Goal: Check status: Check status

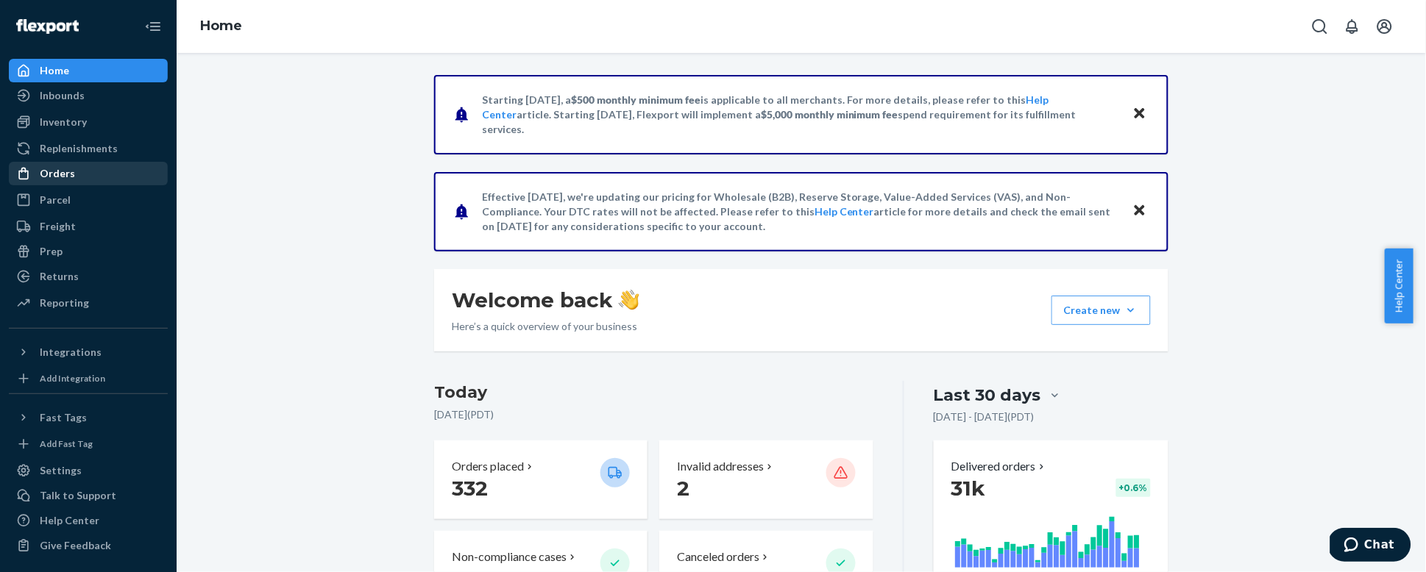
click at [63, 175] on div "Orders" at bounding box center [57, 173] width 35 height 15
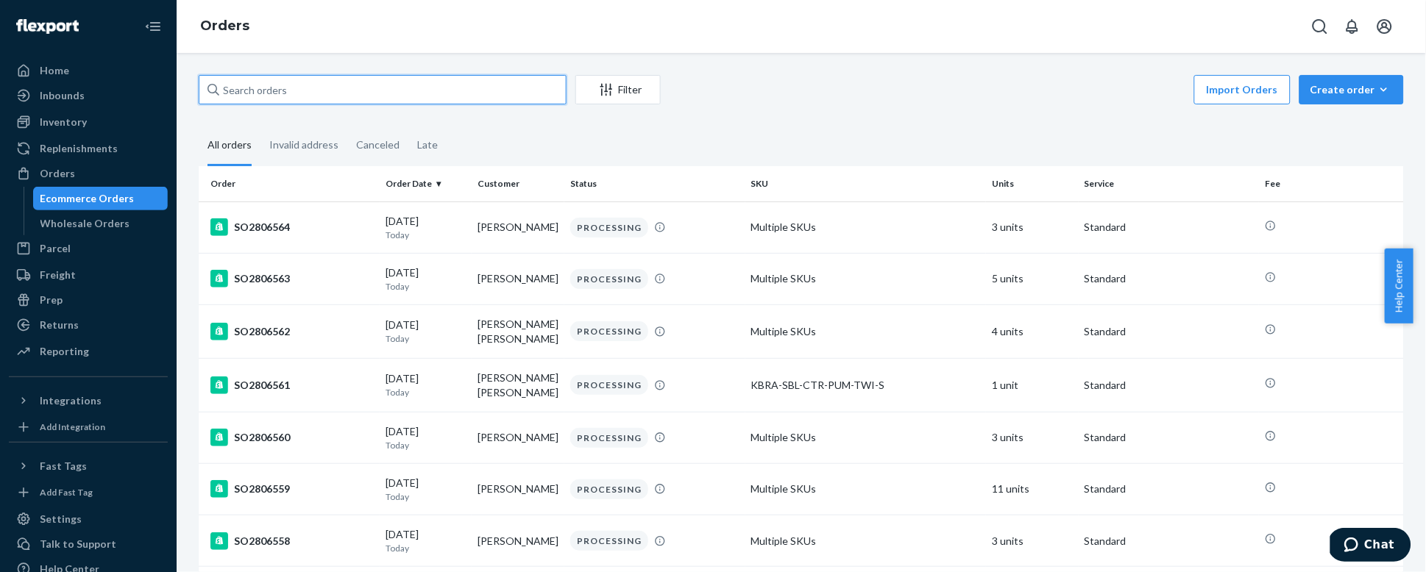
click at [336, 99] on input "text" at bounding box center [383, 89] width 368 height 29
paste input "SO2773624"
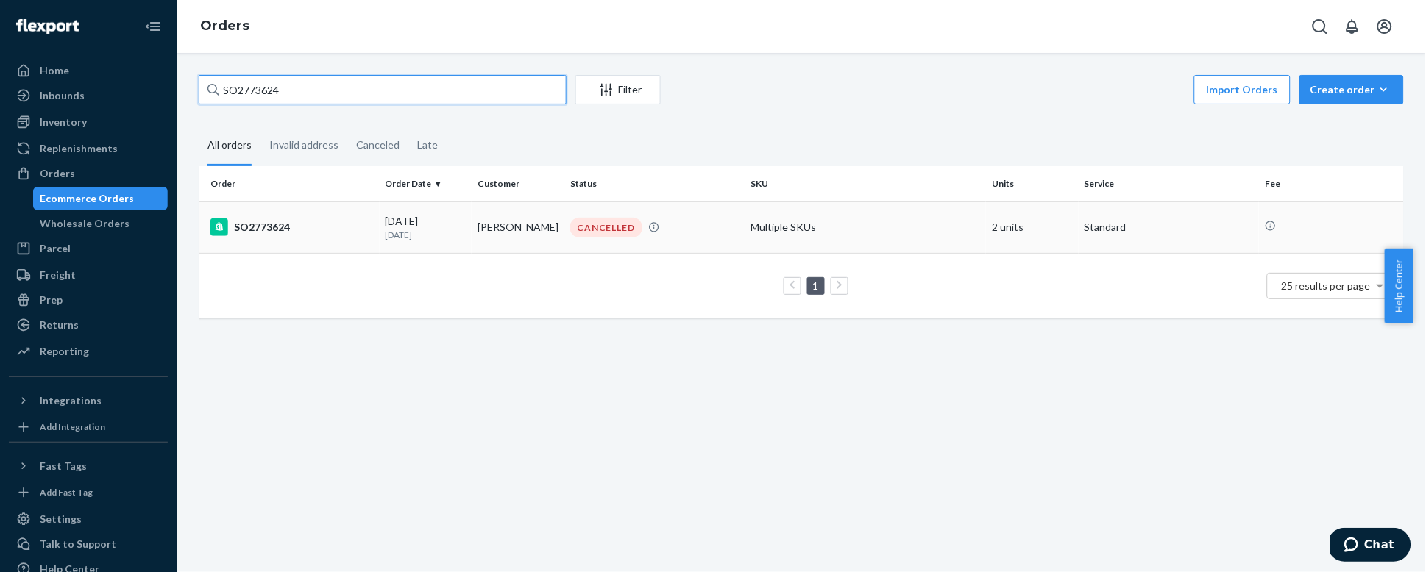
type input "SO2773624"
click at [274, 233] on div "SO2773624" at bounding box center [291, 228] width 163 height 18
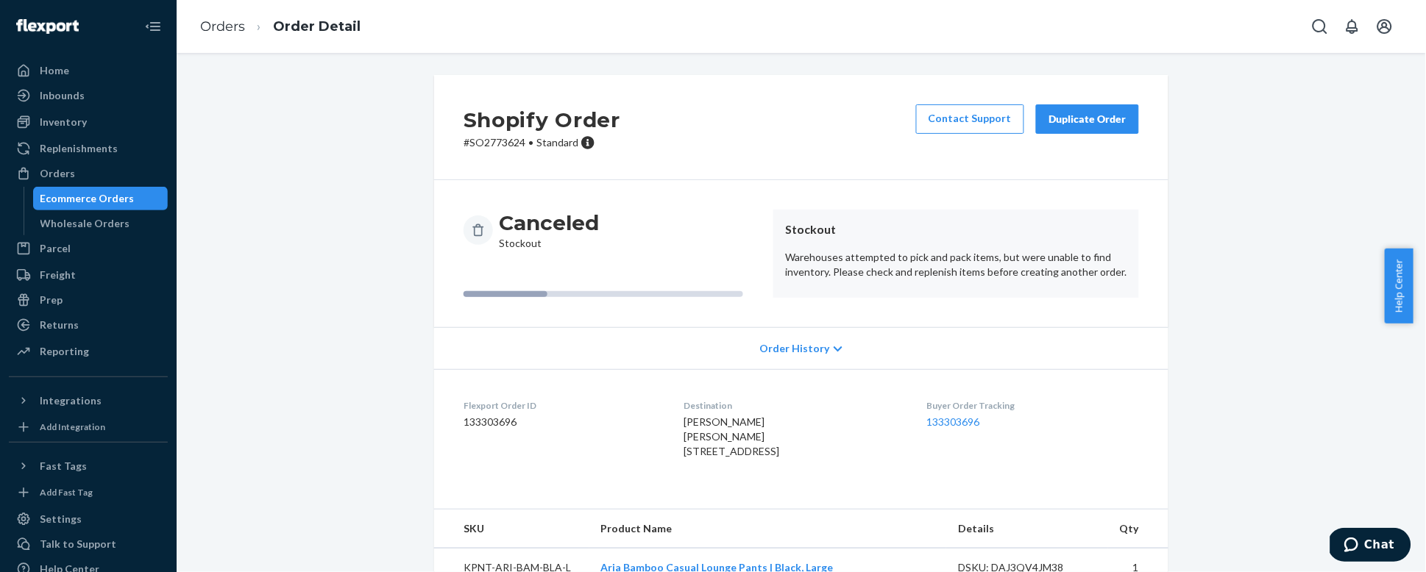
click at [503, 145] on p "# SO2773624 • Standard" at bounding box center [542, 142] width 157 height 15
copy p "SO2773624"
drag, startPoint x: 754, startPoint y: 421, endPoint x: 672, endPoint y: 425, distance: 81.8
click at [672, 425] on dl "Flexport Order ID 133303696 Destination [PERSON_NAME] [PERSON_NAME] [STREET_ADD…" at bounding box center [801, 431] width 734 height 125
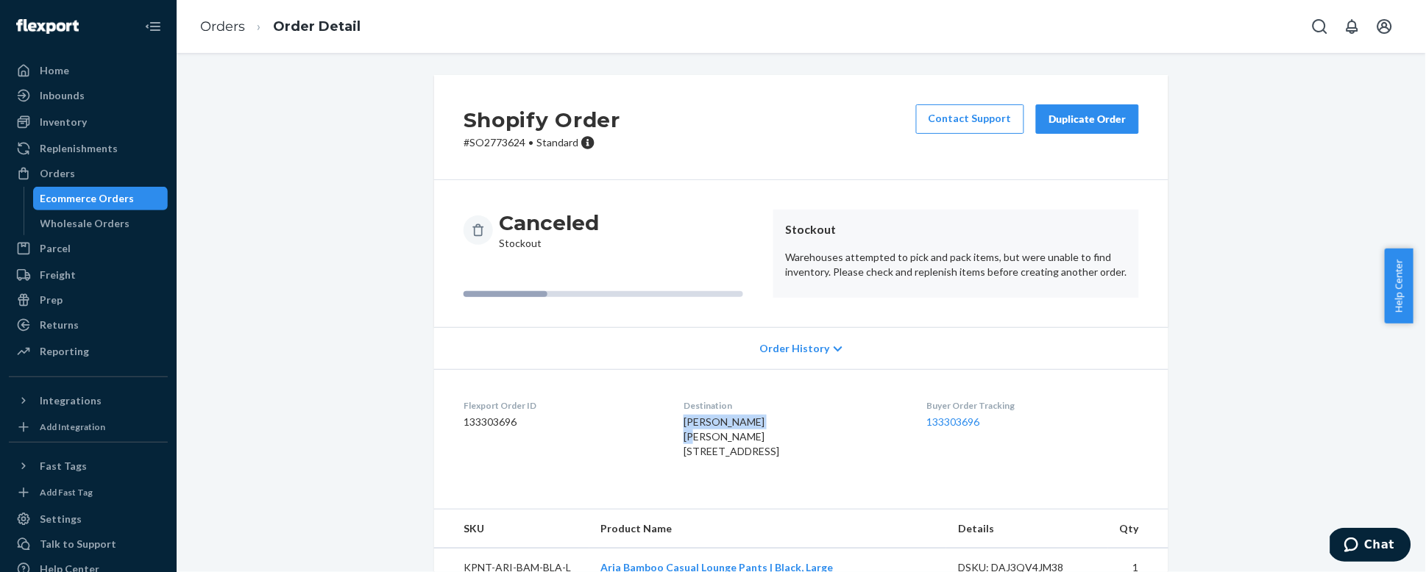
copy span "[PERSON_NAME]"
click at [85, 172] on div "Orders" at bounding box center [88, 173] width 156 height 21
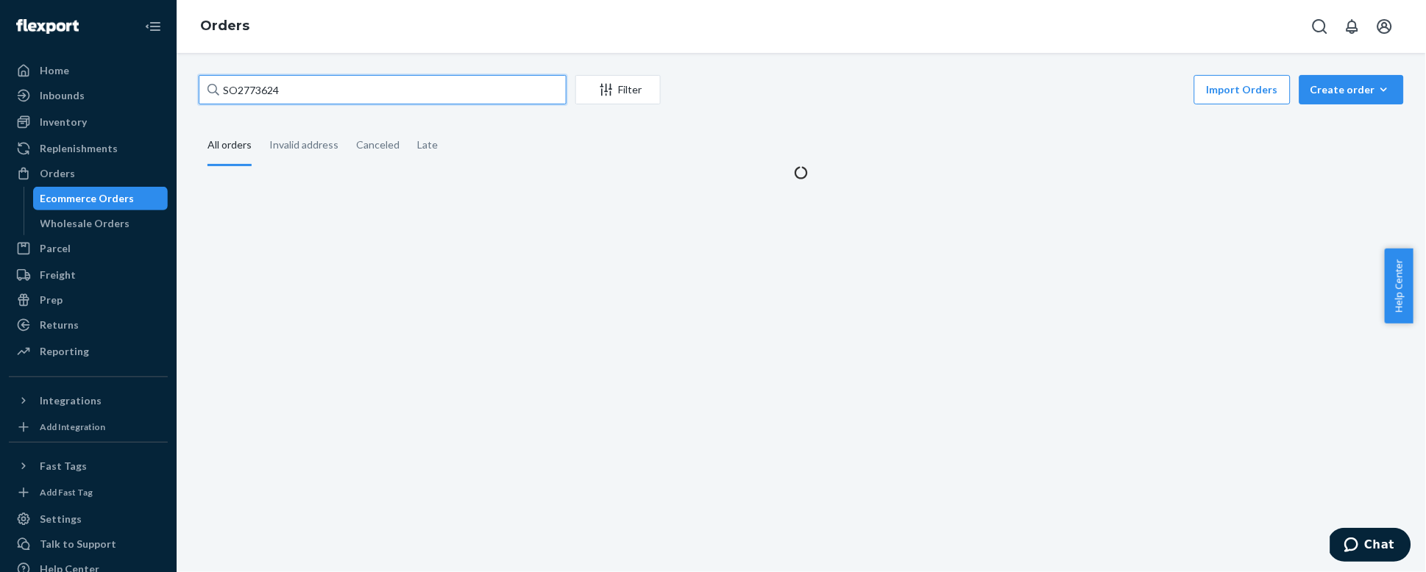
click at [262, 86] on input "SO2773624" at bounding box center [383, 89] width 368 height 29
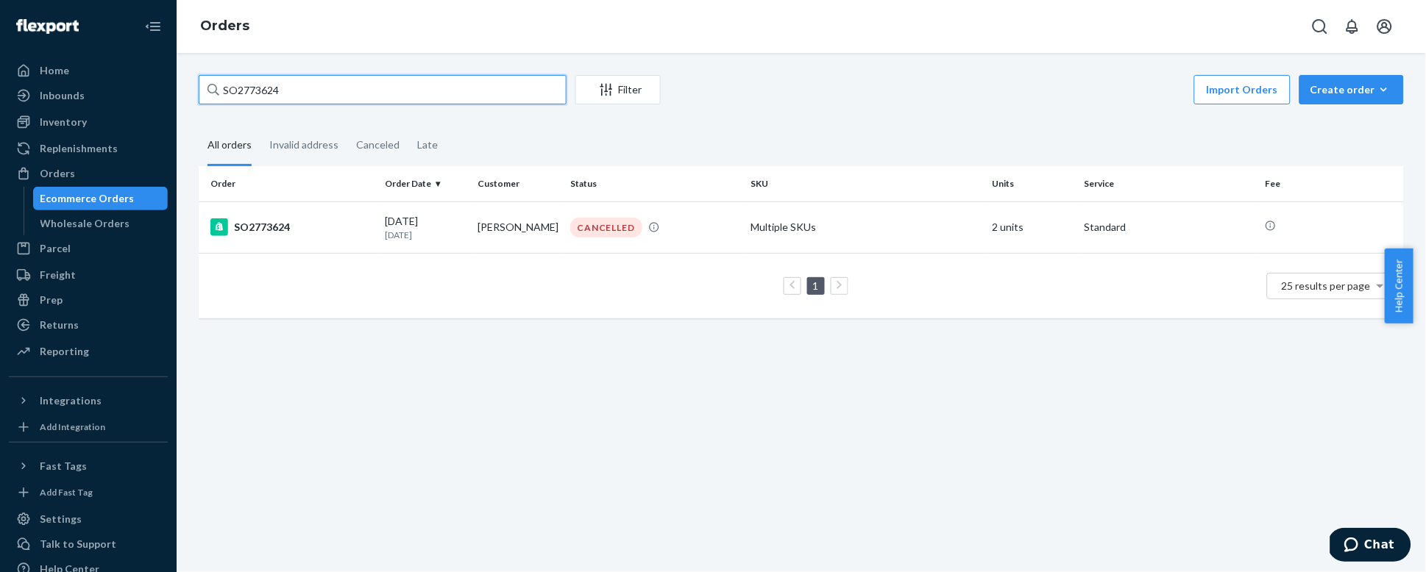
paste input "[PERSON_NAME]"
type input "[PERSON_NAME]"
